Goal: Task Accomplishment & Management: Use online tool/utility

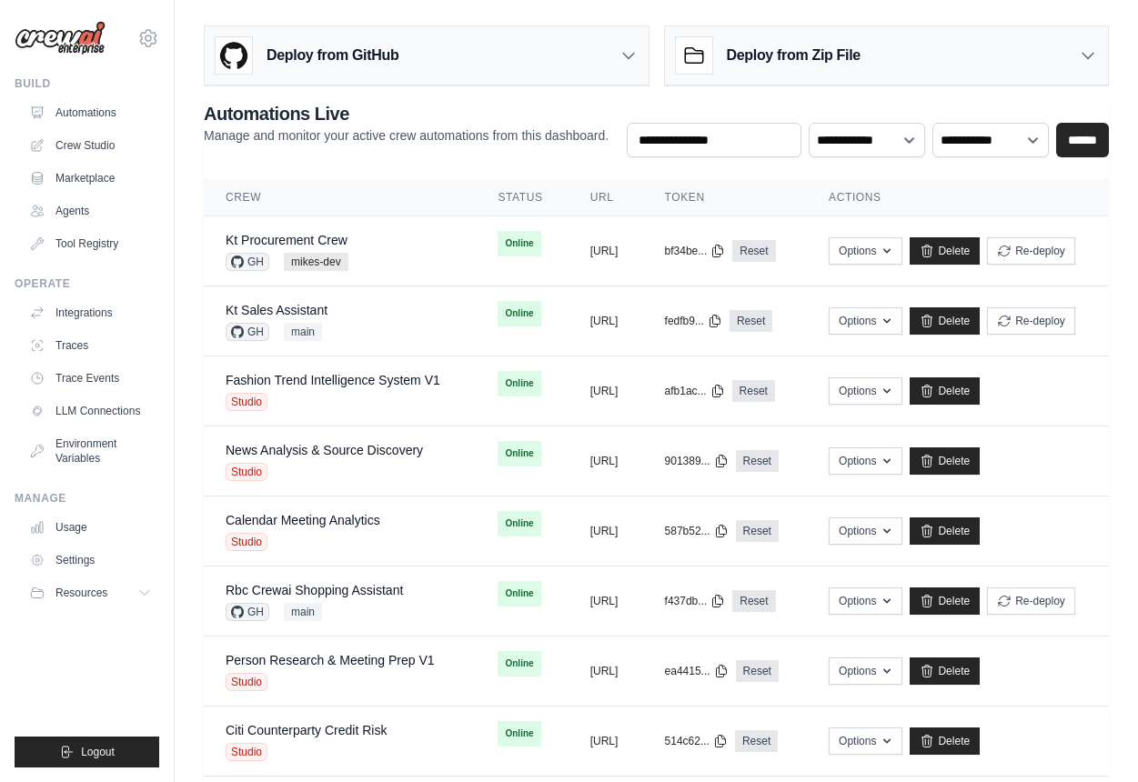
click at [146, 32] on icon at bounding box center [148, 38] width 22 height 22
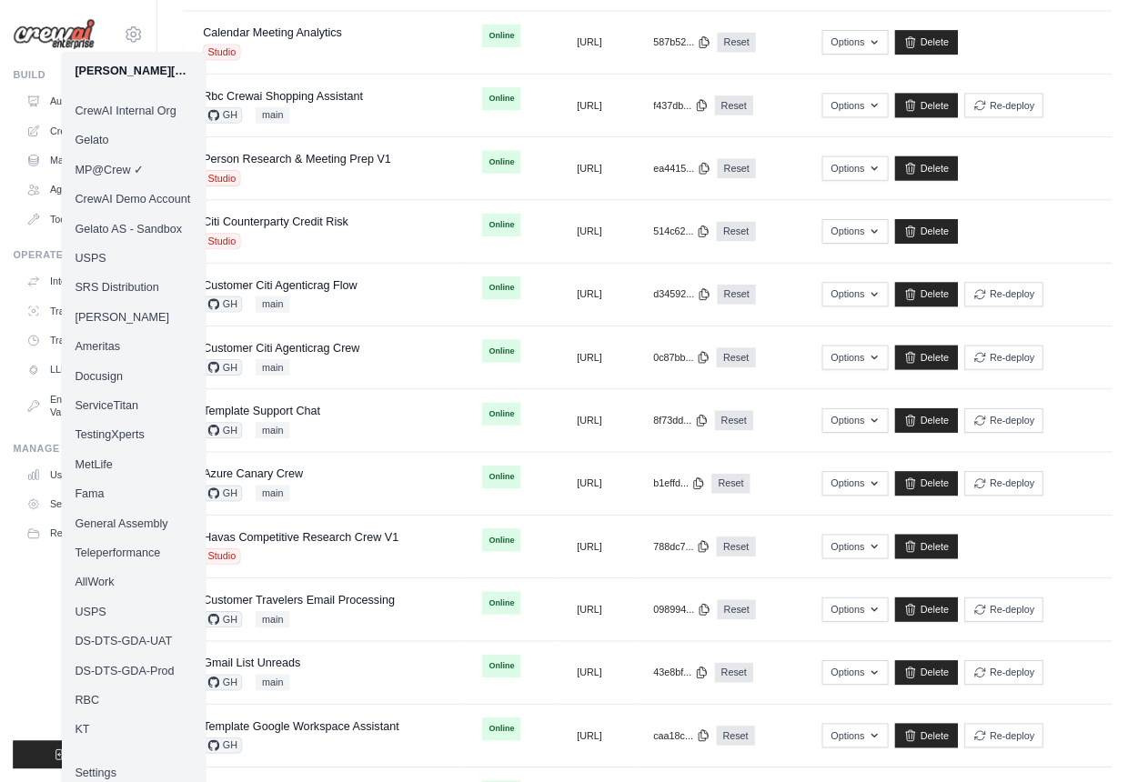
scroll to position [484, 0]
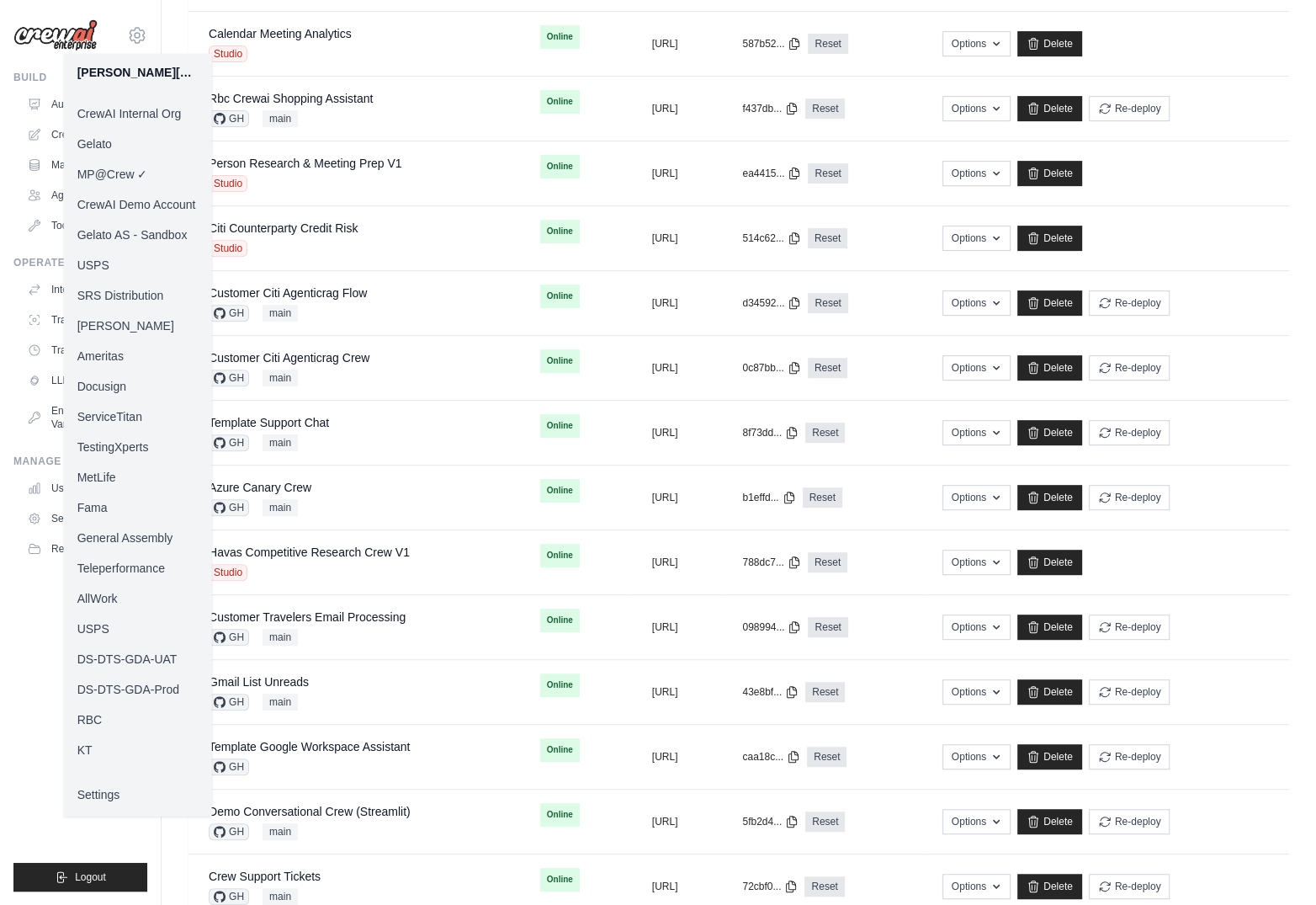
click at [98, 723] on link "KT" at bounding box center [138, 750] width 148 height 31
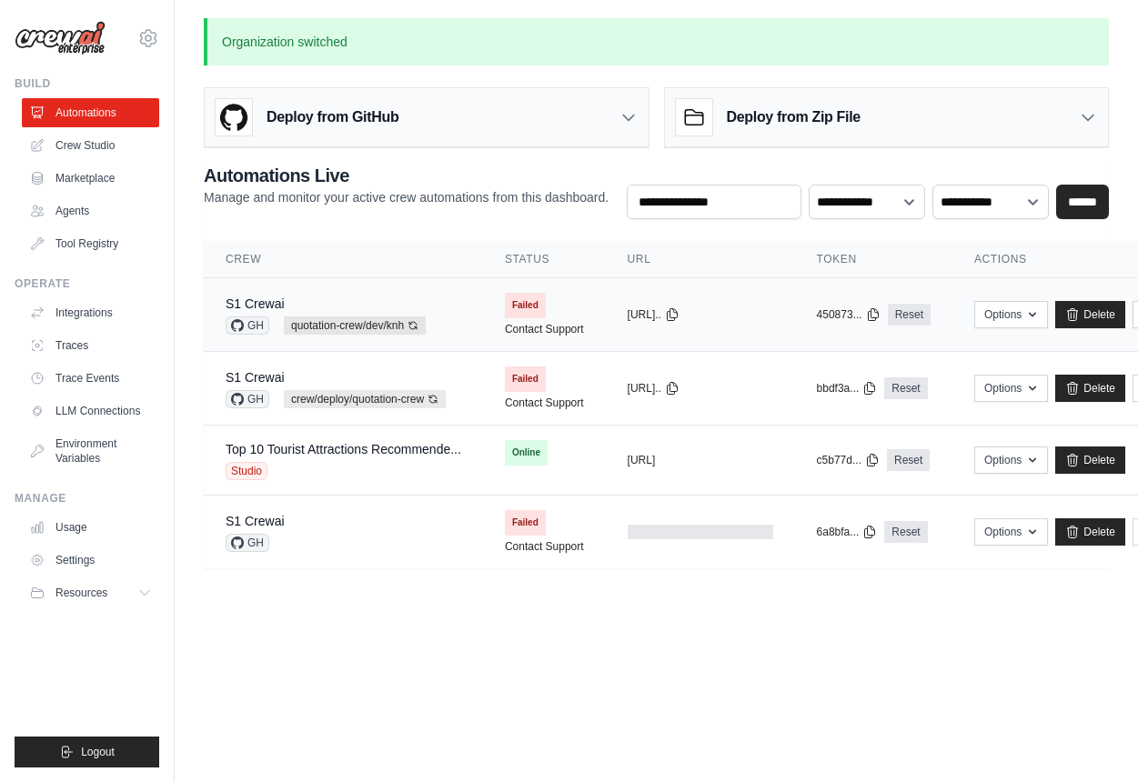
click at [403, 301] on div "S1 Crewai" at bounding box center [326, 304] width 200 height 18
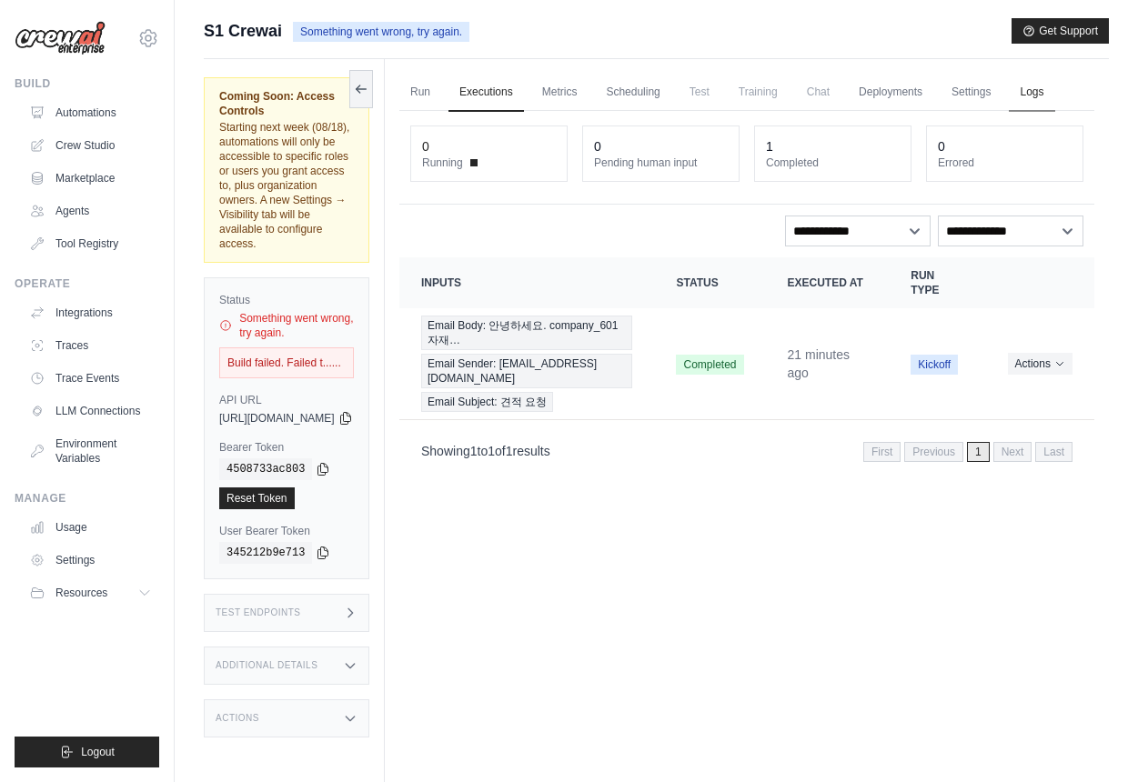
click at [1009, 112] on link "Logs" at bounding box center [1031, 93] width 45 height 38
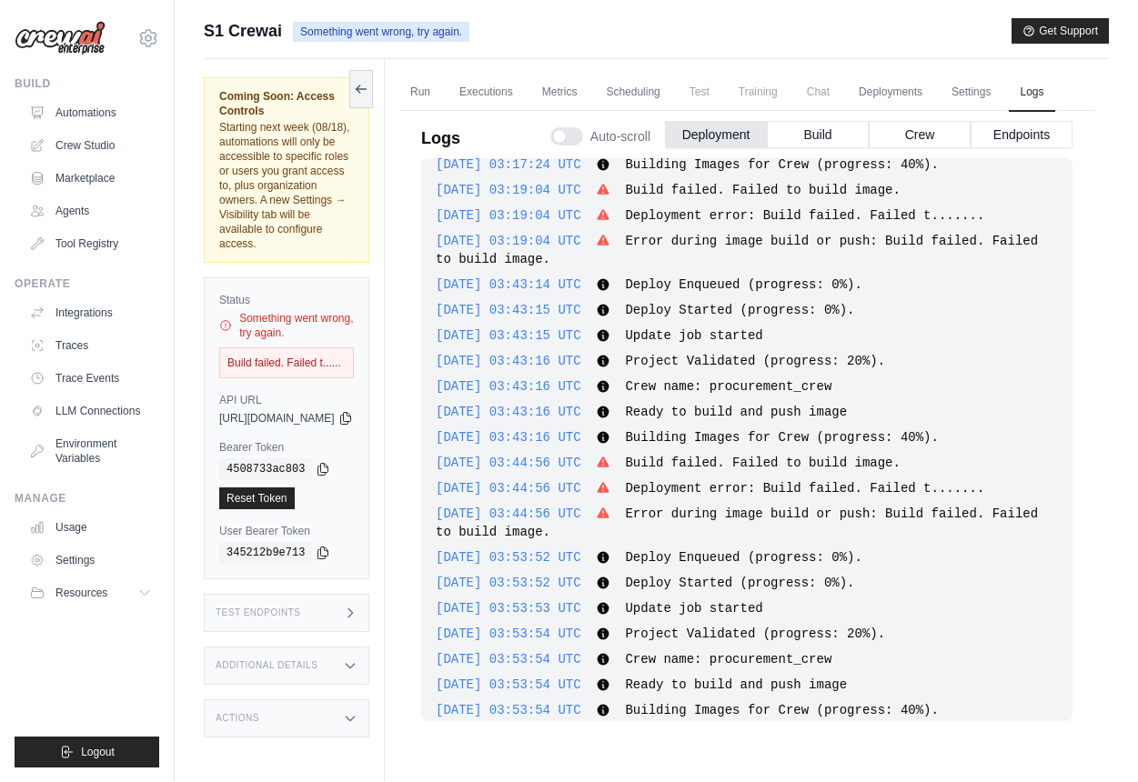
scroll to position [1227, 0]
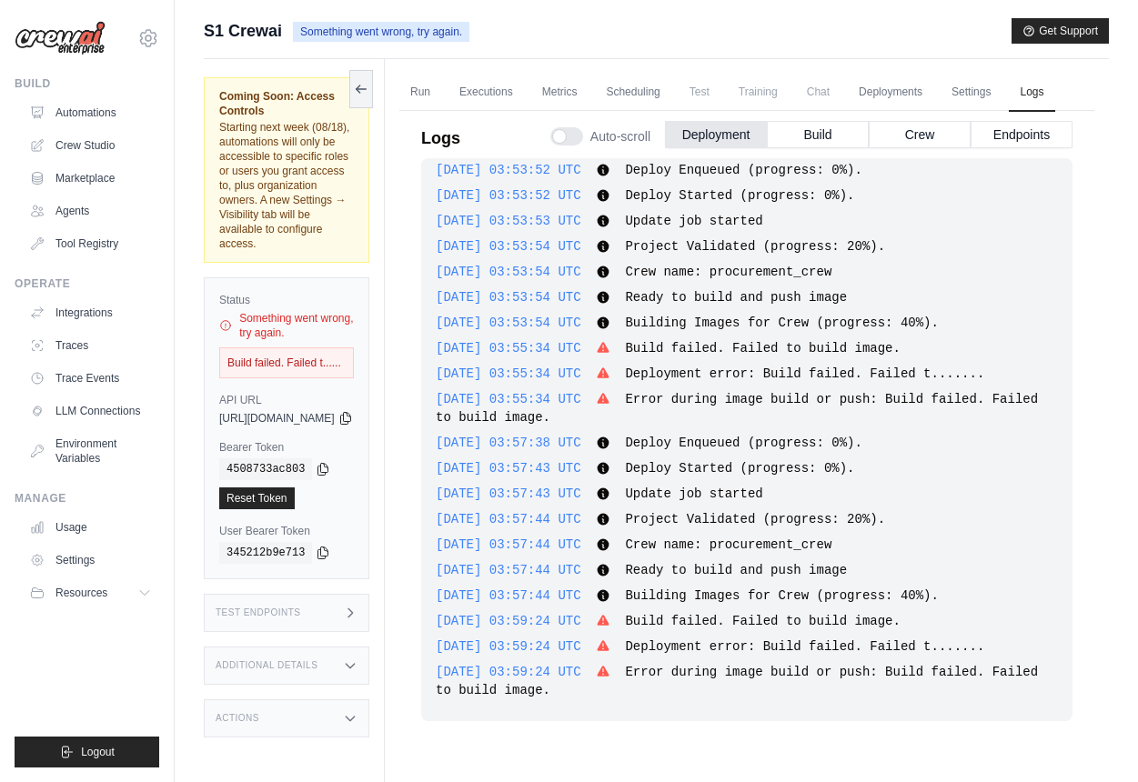
click at [457, 552] on div "Logs Auto-scroll Deployment Build Crew Endpoints 2025-08-14 00:33:53 UTC Deploy…" at bounding box center [746, 432] width 695 height 665
click at [361, 594] on div "Test Endpoints" at bounding box center [287, 613] width 166 height 38
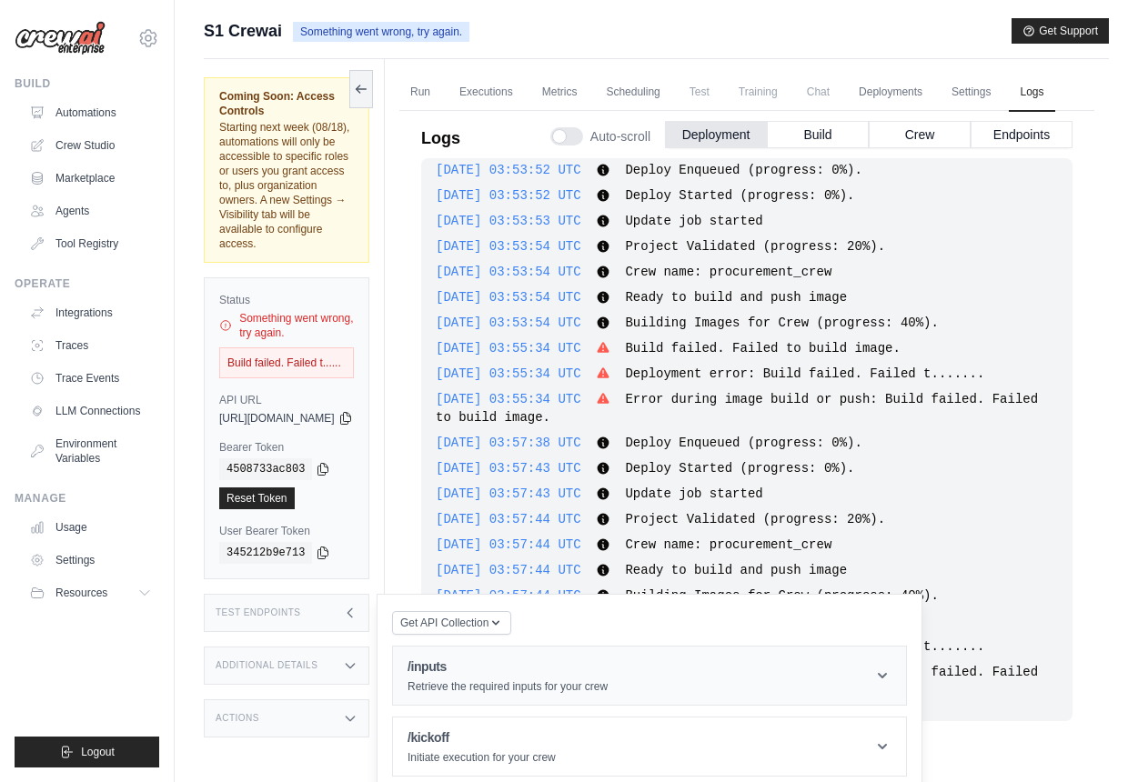
click at [543, 658] on h1 "/inputs" at bounding box center [507, 667] width 200 height 18
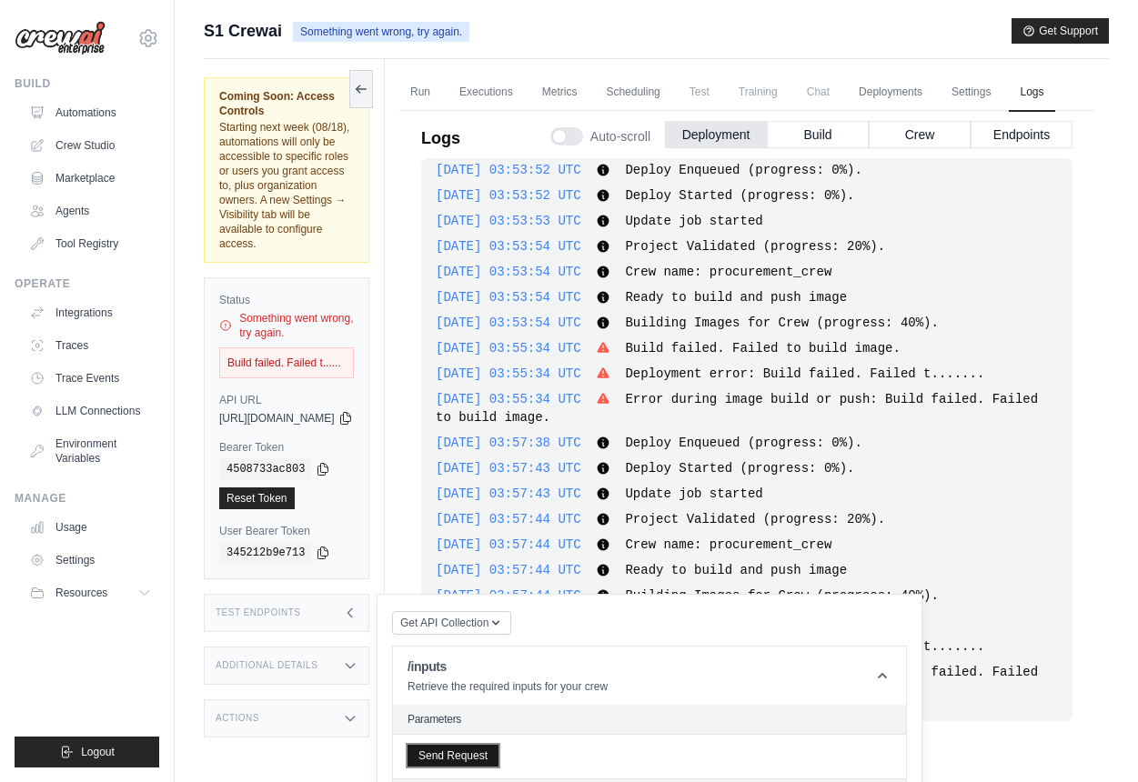
click at [498, 745] on button "Send Request" at bounding box center [452, 756] width 91 height 22
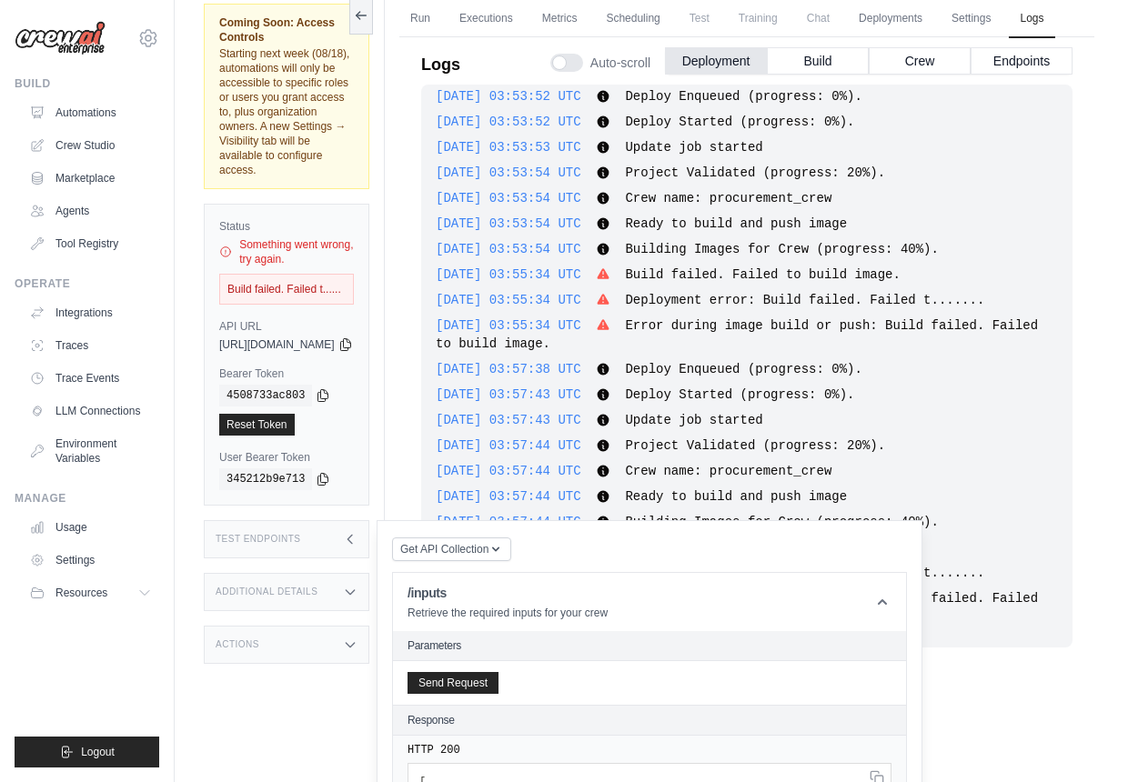
scroll to position [0, 0]
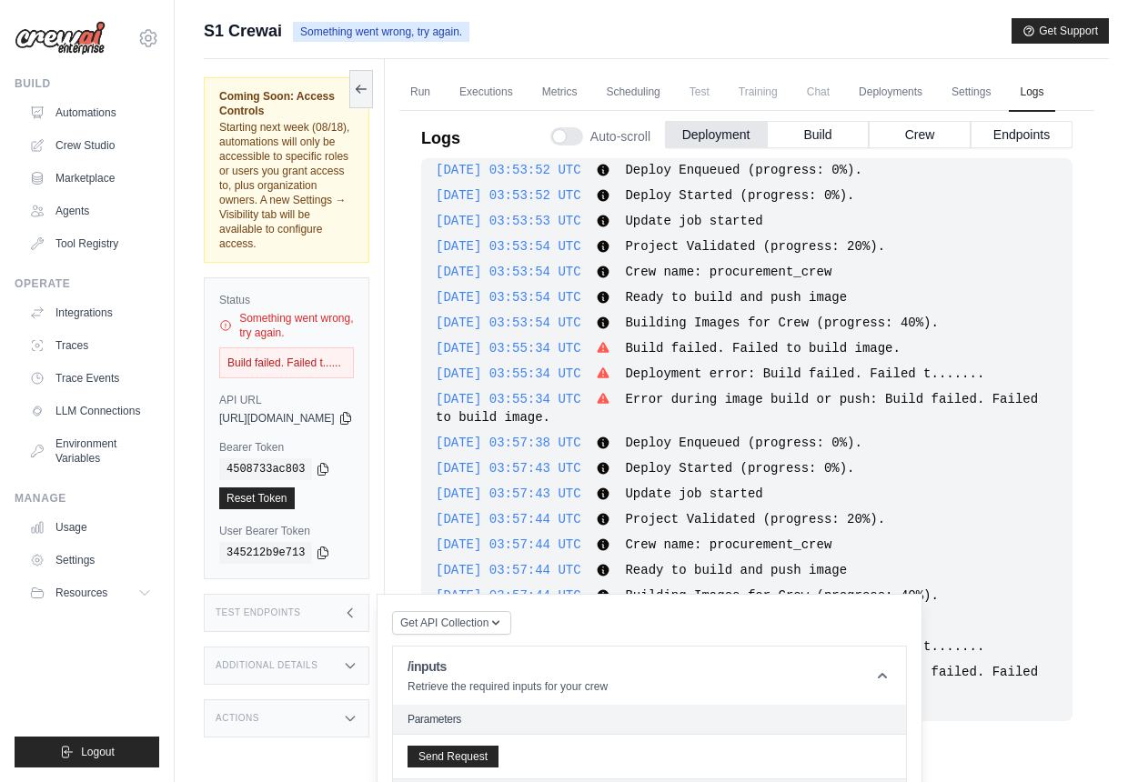
click at [369, 594] on div "Test Endpoints" at bounding box center [287, 613] width 166 height 38
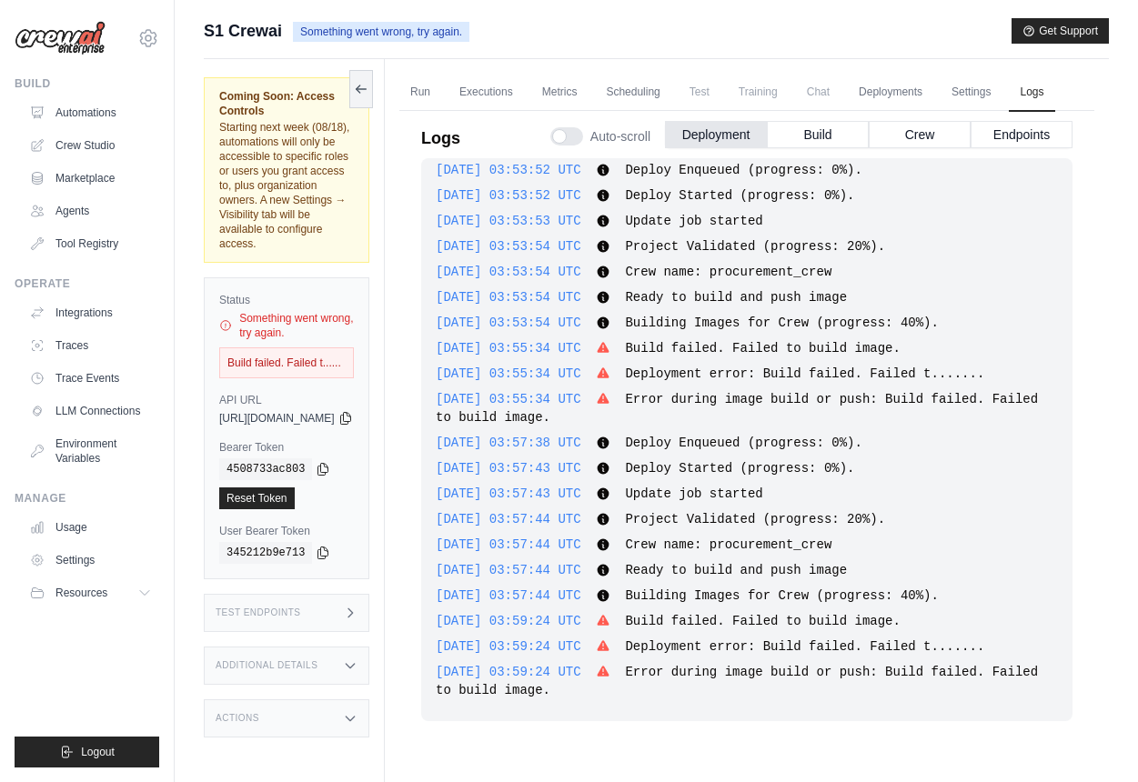
click at [433, 446] on div "Run Executions Metrics Scheduling Test Training Chat Deployments Settings Logs …" at bounding box center [747, 450] width 724 height 782
click at [148, 42] on icon at bounding box center [148, 38] width 22 height 22
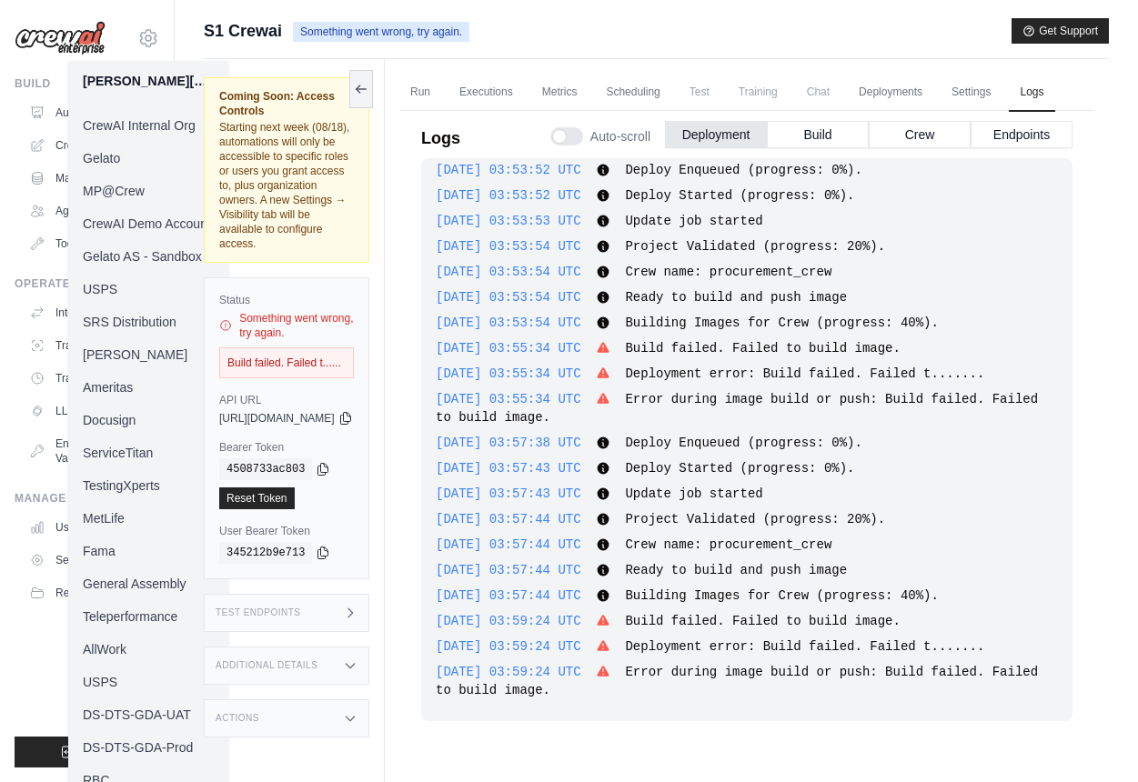
click at [125, 196] on link "MP@Crew" at bounding box center [148, 191] width 160 height 33
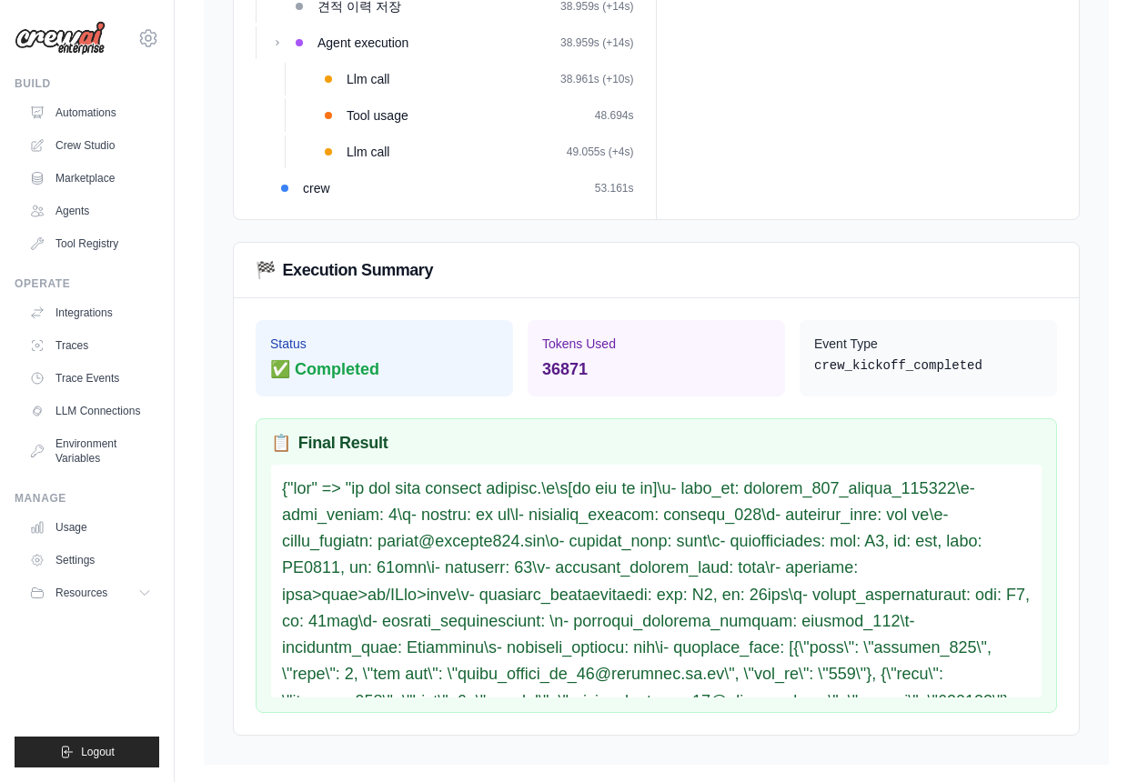
scroll to position [401, 0]
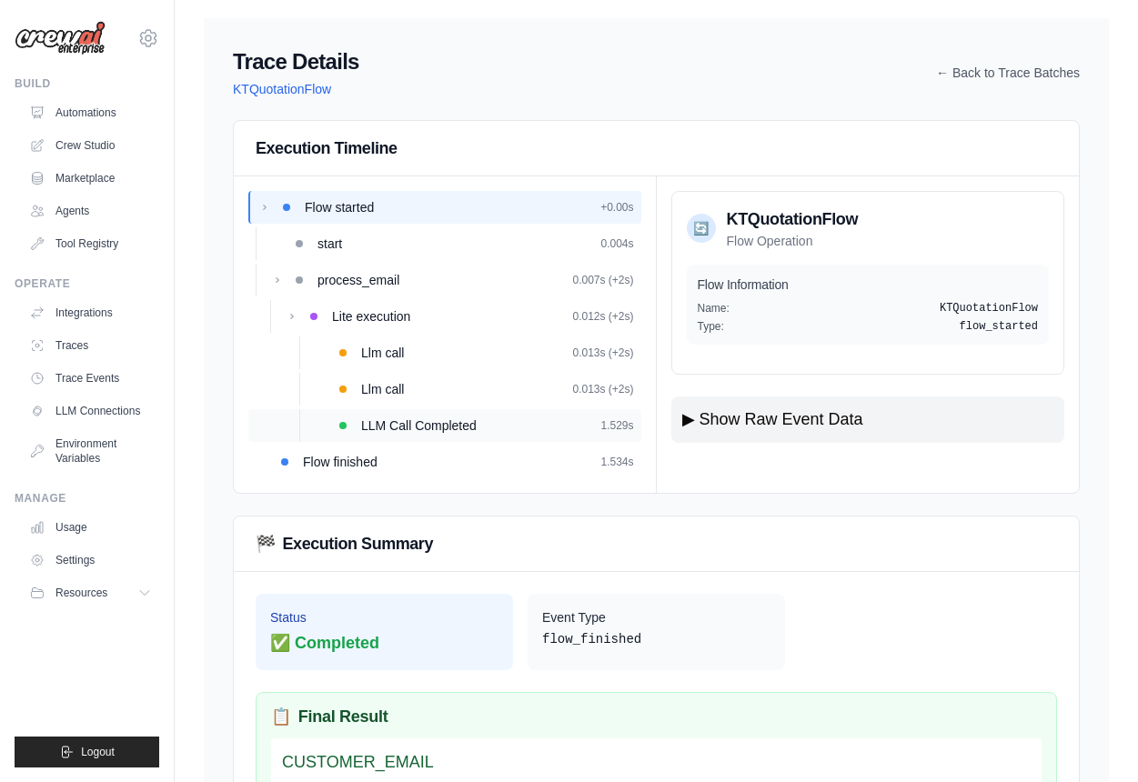
click at [397, 411] on div "LLM Call Completed 1.529s" at bounding box center [444, 425] width 393 height 33
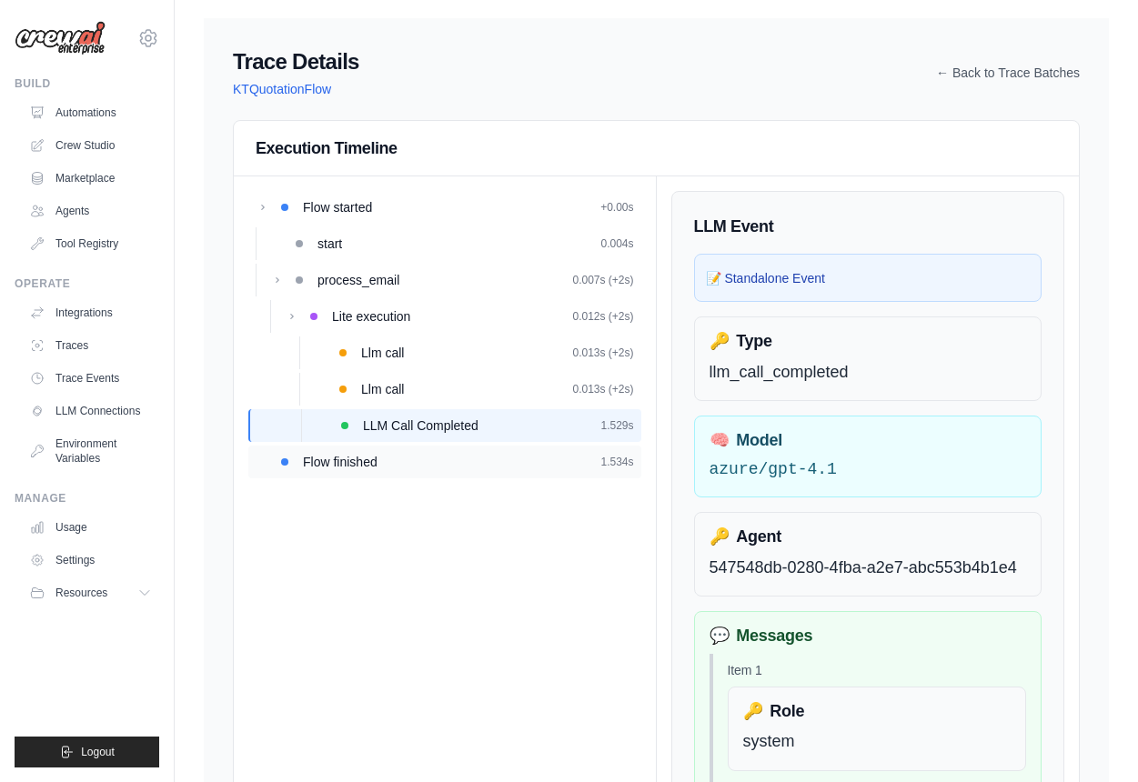
click at [332, 473] on div "Flow finished 1.534s" at bounding box center [444, 462] width 393 height 33
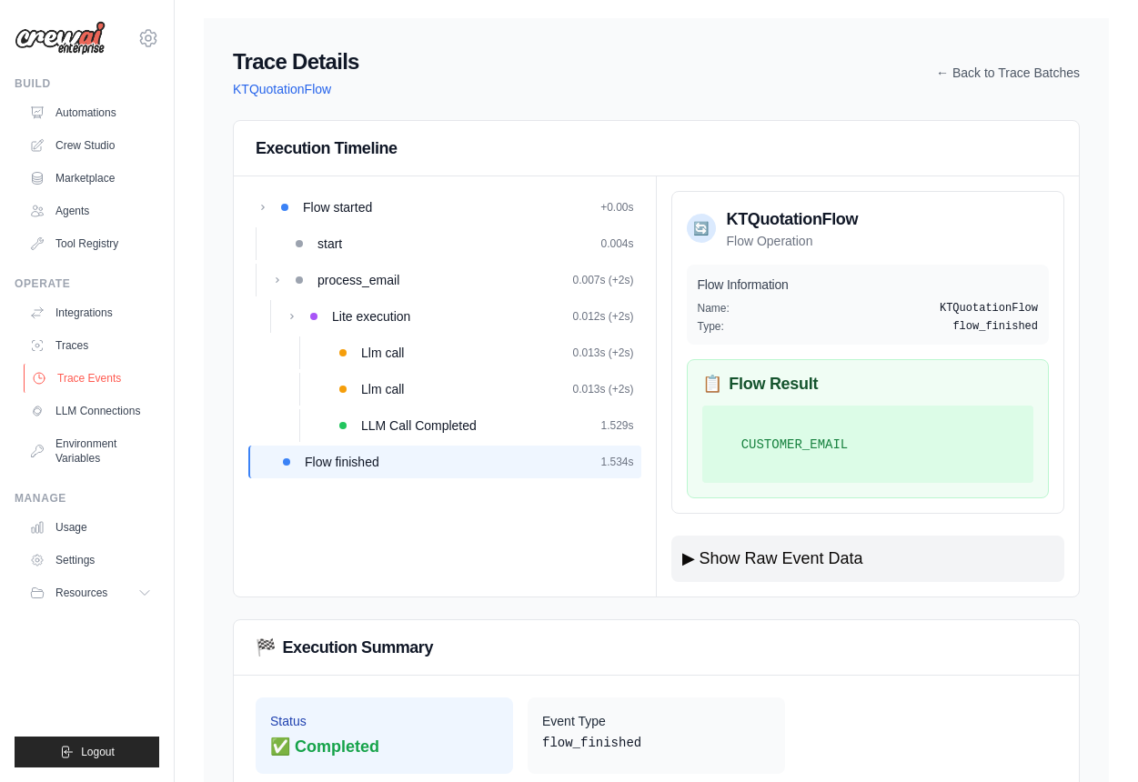
click at [105, 370] on link "Trace Events" at bounding box center [92, 378] width 137 height 29
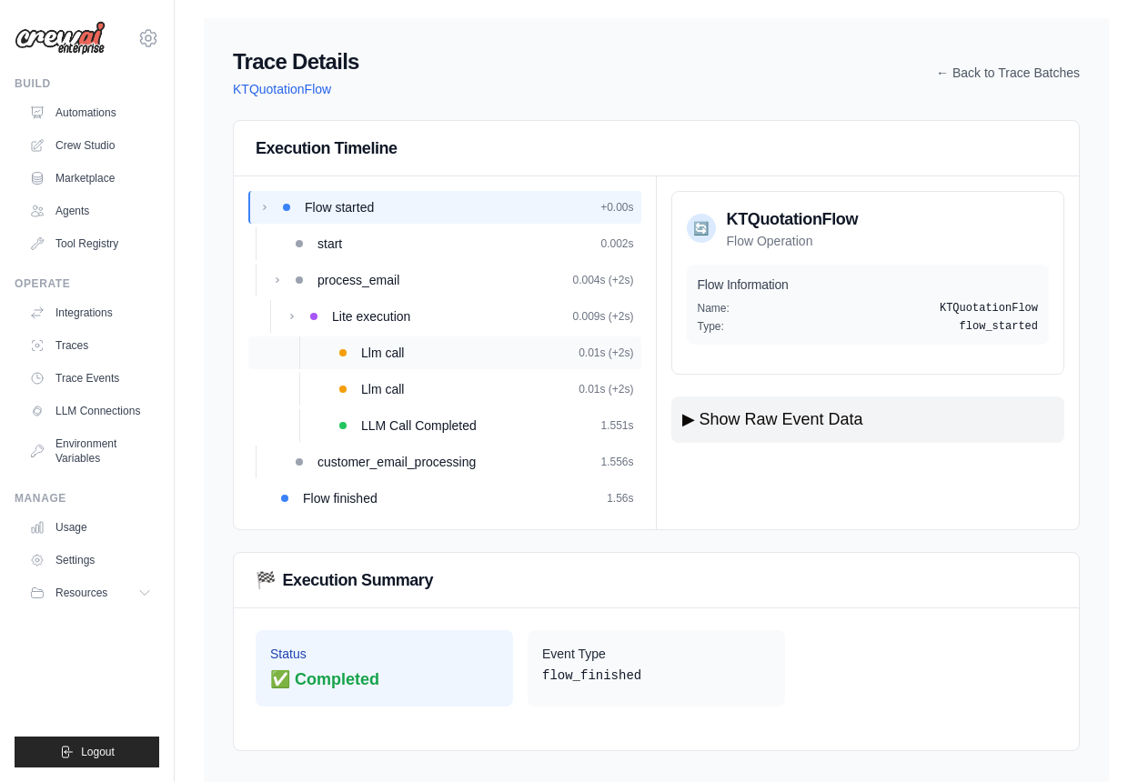
click at [411, 349] on div "Llm call 0.01s (+2s)" at bounding box center [497, 353] width 273 height 18
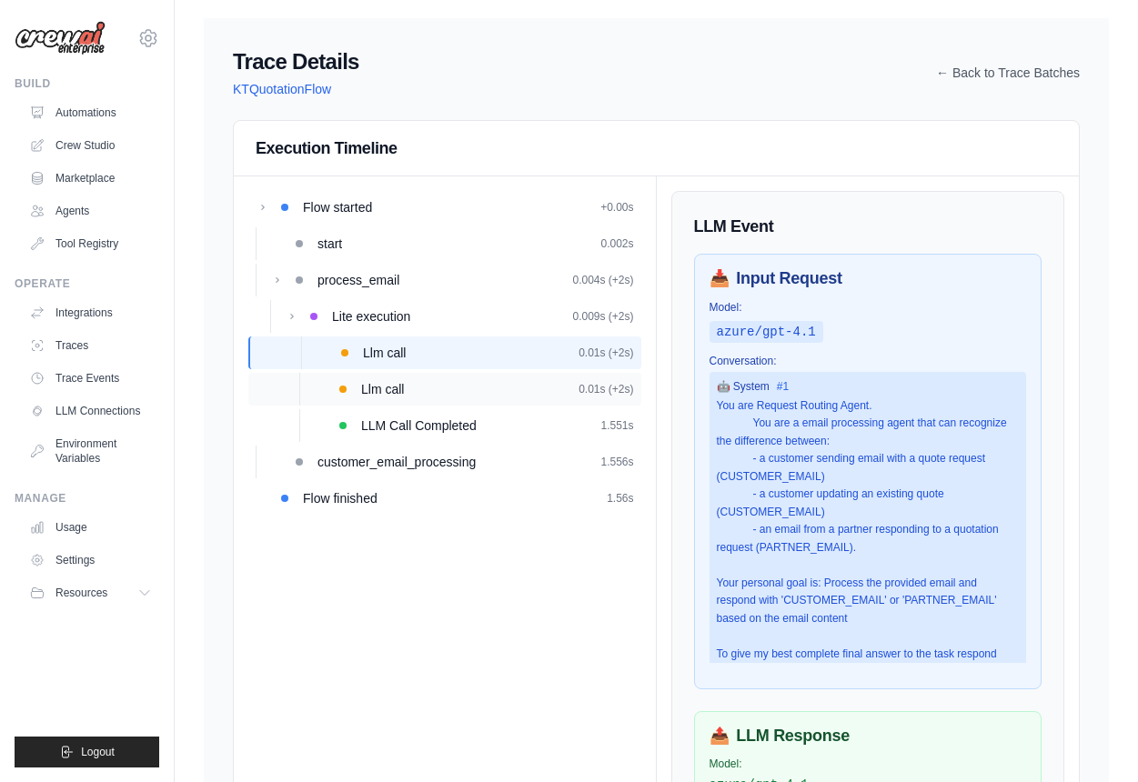
click at [419, 376] on div "Llm call 0.01s (+2s)" at bounding box center [444, 389] width 393 height 33
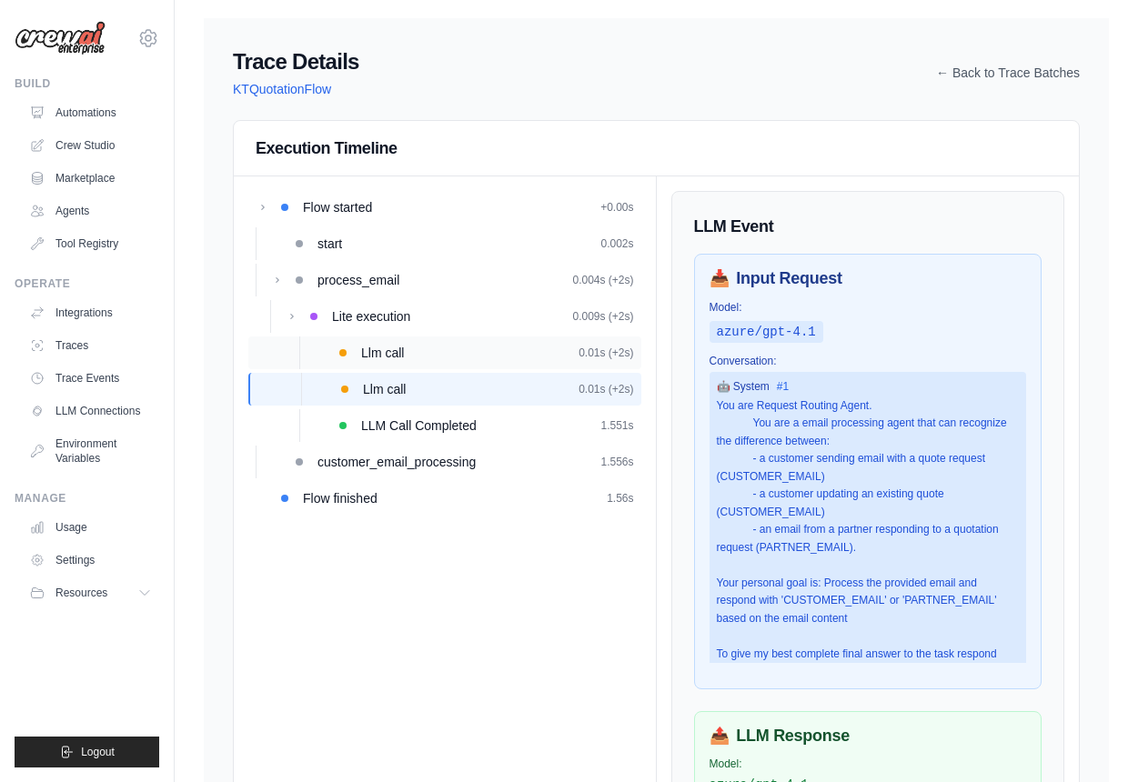
click at [414, 359] on div "Llm call 0.01s (+2s)" at bounding box center [497, 353] width 273 height 18
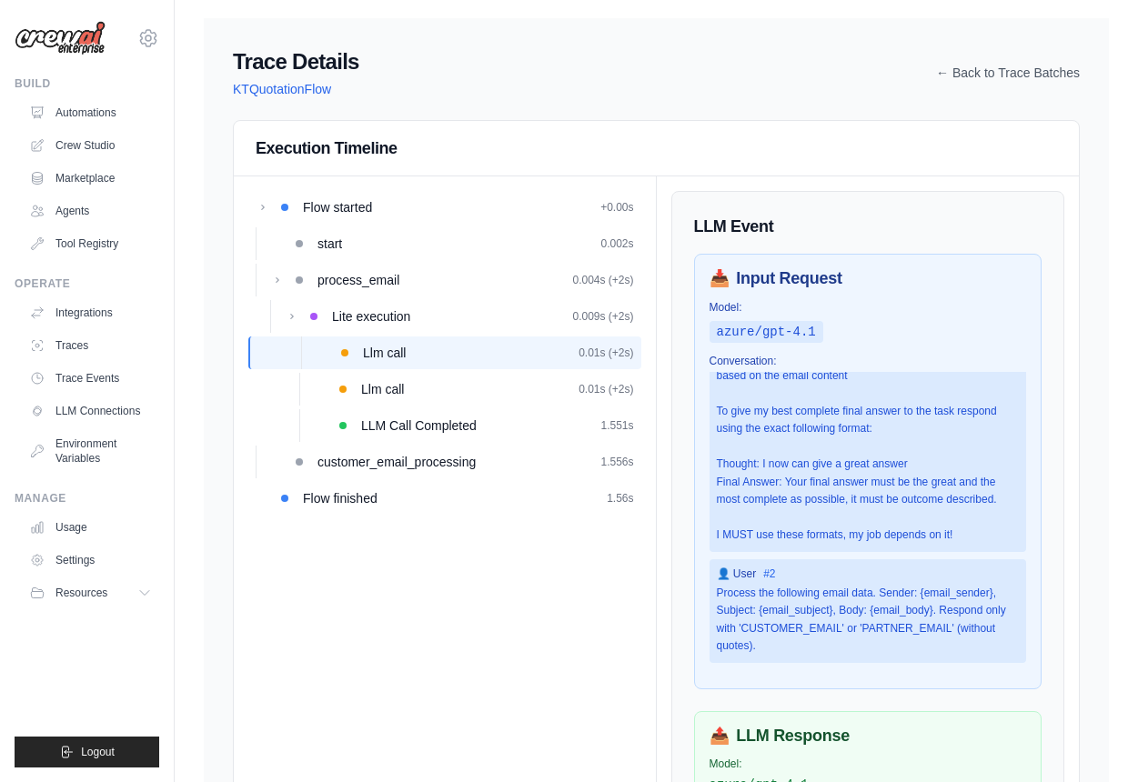
scroll to position [314, 0]
drag, startPoint x: 769, startPoint y: 606, endPoint x: 1081, endPoint y: 607, distance: 312.0
click at [1081, 607] on div "Trace Details KTQuotationFlow ← Back to Trace Batches Execution Timeline Flow s…" at bounding box center [656, 638] width 905 height 1241
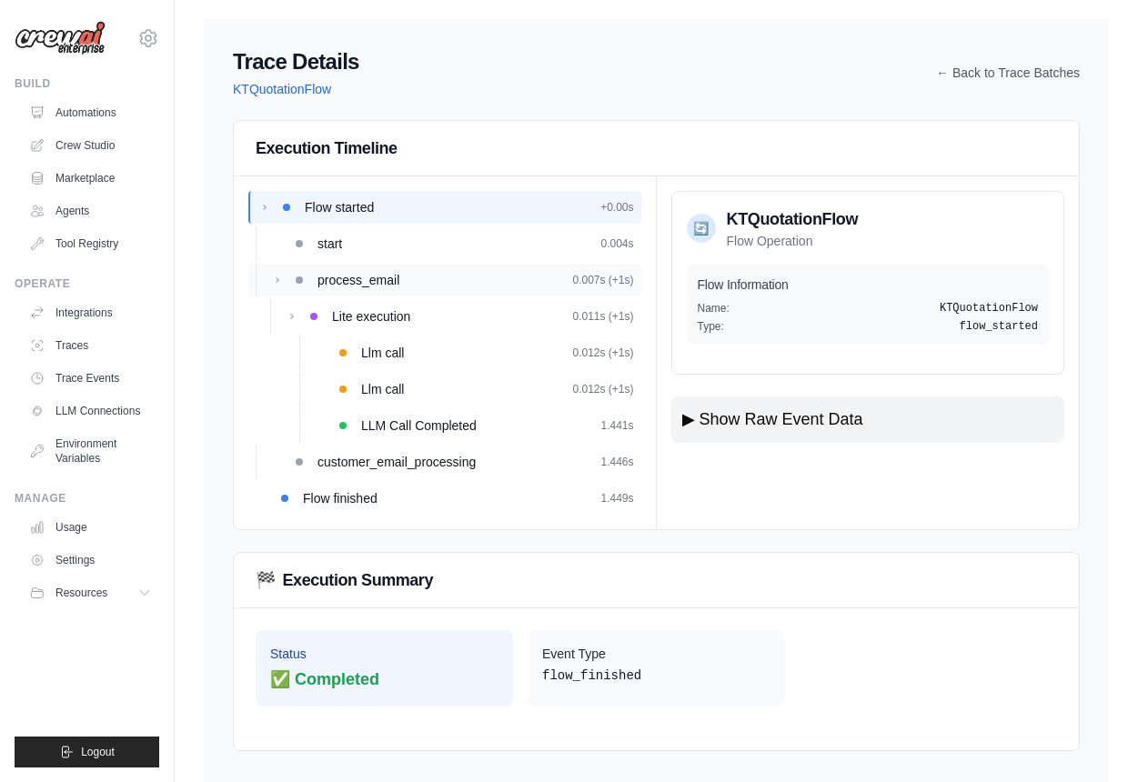
click at [464, 290] on div "process_email 0.007s (+1s)" at bounding box center [444, 280] width 393 height 33
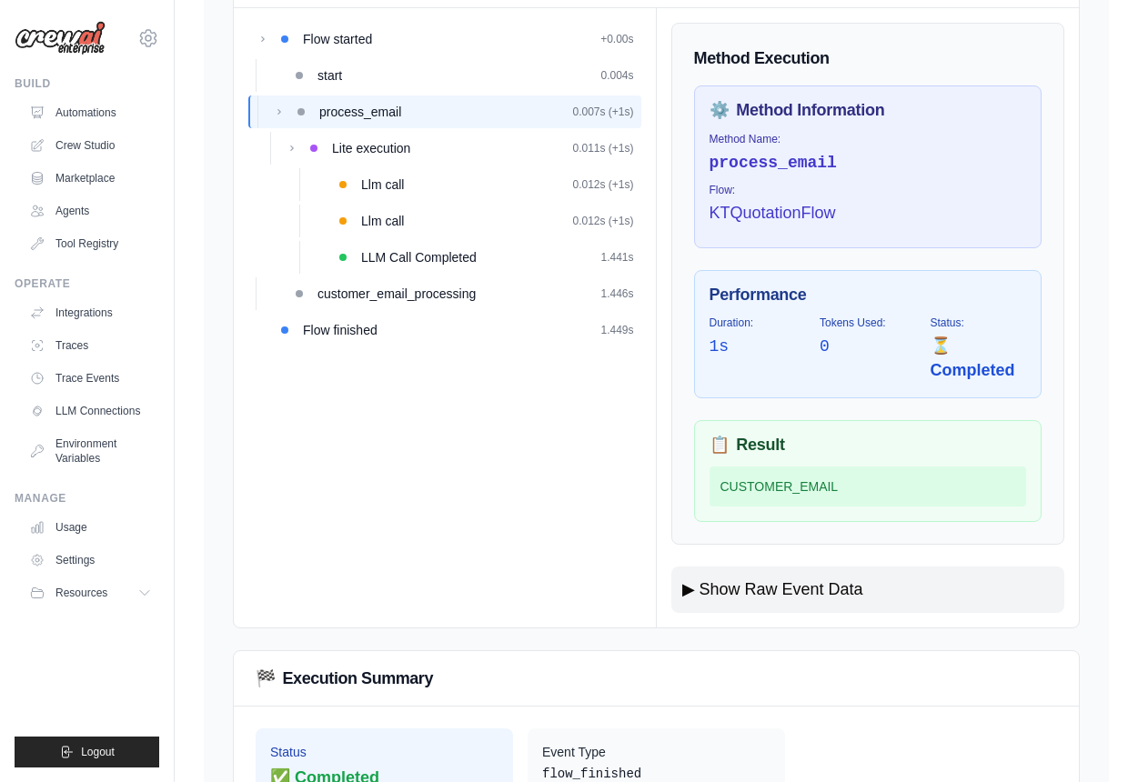
scroll to position [162, 0]
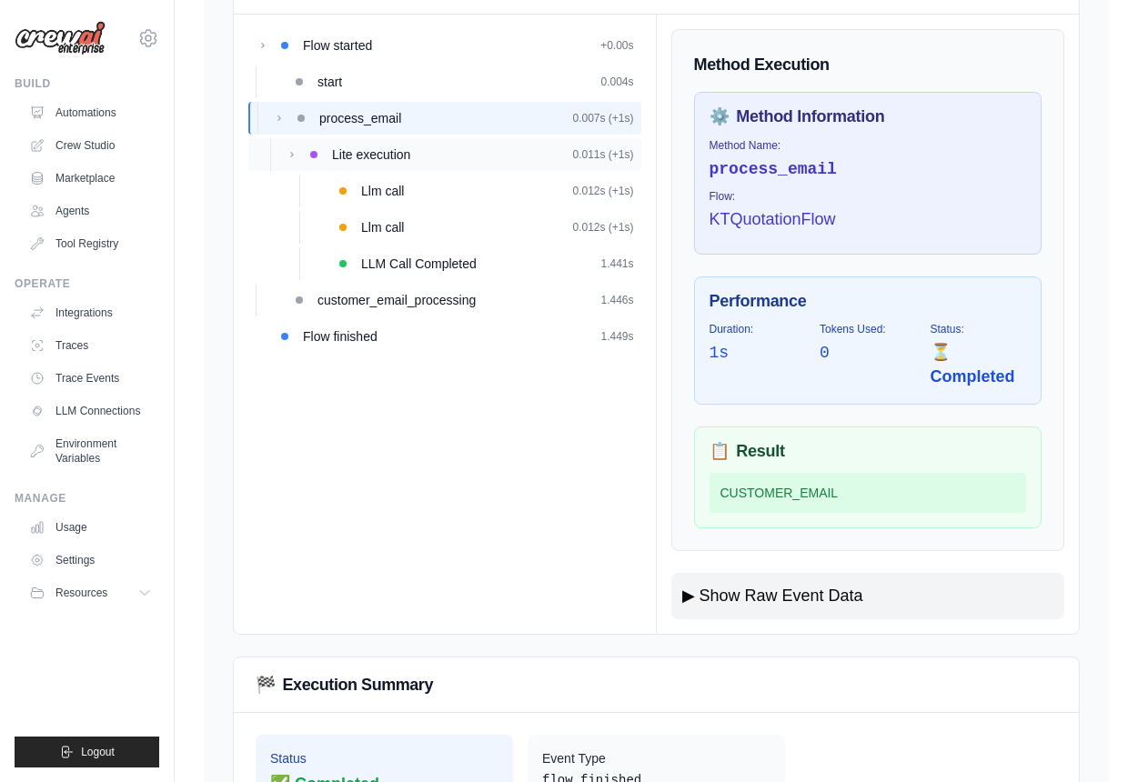
click at [385, 161] on span "Lite execution" at bounding box center [371, 155] width 78 height 18
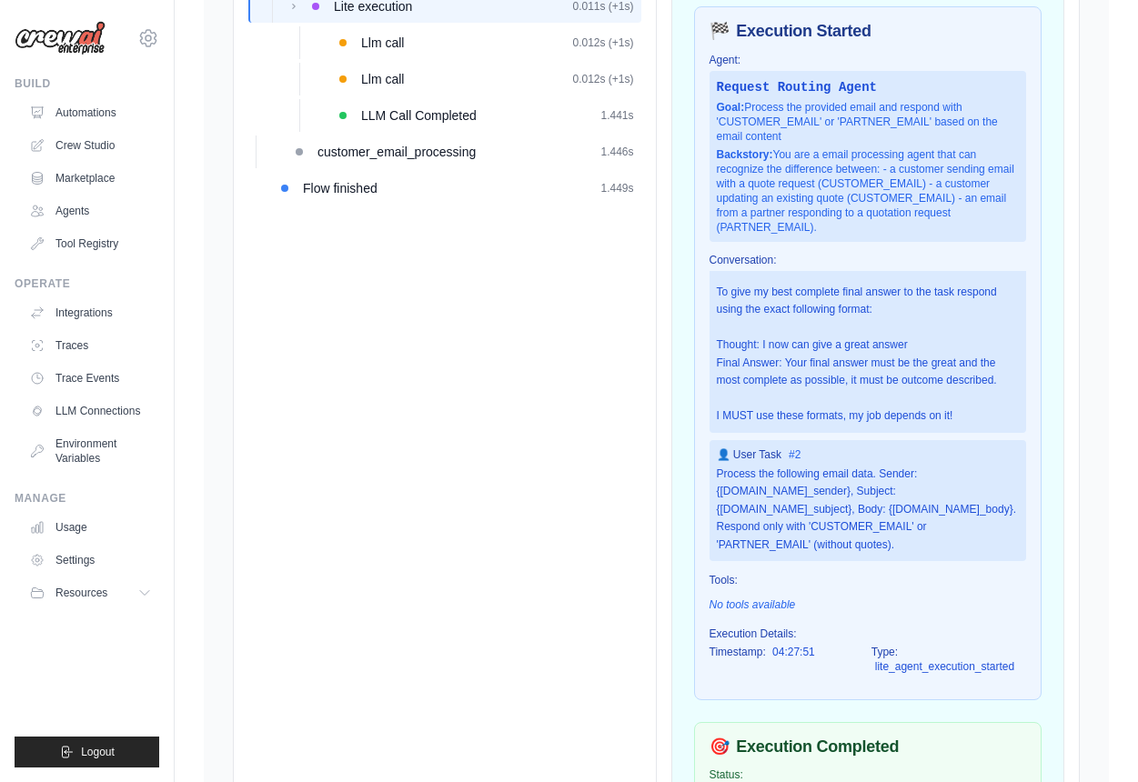
scroll to position [312, 0]
